Goal: Navigation & Orientation: Find specific page/section

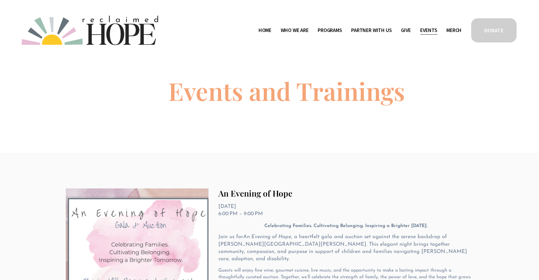
click at [259, 31] on link "Home" at bounding box center [265, 30] width 13 height 9
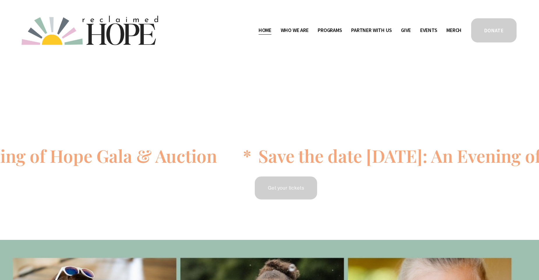
click at [295, 30] on span "Who We Are" at bounding box center [295, 30] width 28 height 8
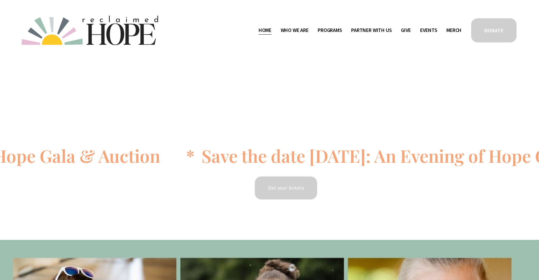
click at [331, 30] on span "Programs" at bounding box center [330, 30] width 24 height 8
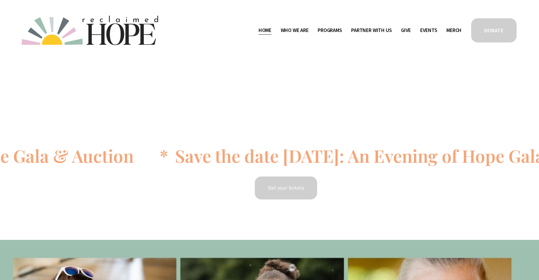
click at [0, 0] on span "Thrive Support Groups" at bounding box center [0, 0] width 0 height 0
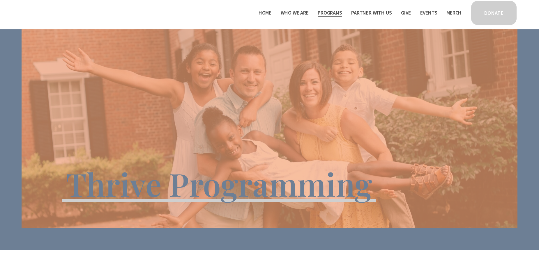
scroll to position [29, 0]
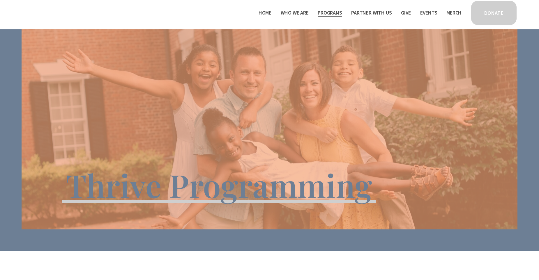
click at [0, 0] on span "Program Partners" at bounding box center [0, 0] width 0 height 0
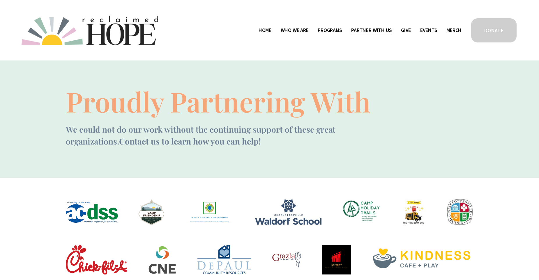
click at [426, 30] on link "Events" at bounding box center [428, 30] width 17 height 9
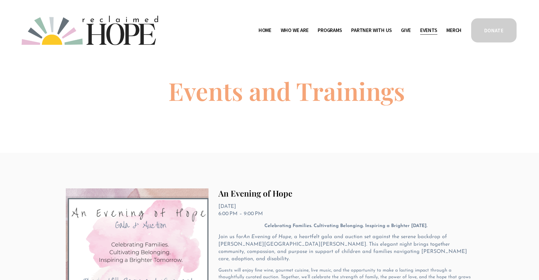
click at [450, 28] on link "Merch" at bounding box center [453, 30] width 15 height 9
